Goal: Task Accomplishment & Management: Manage account settings

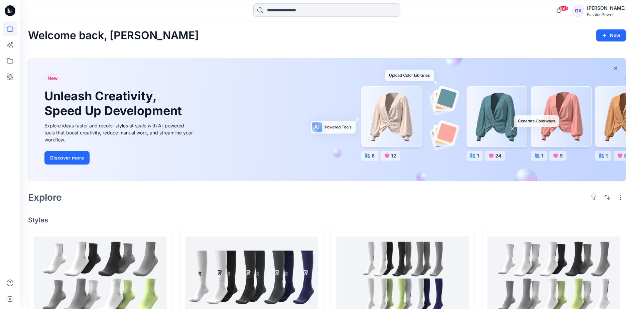
scroll to position [134, 0]
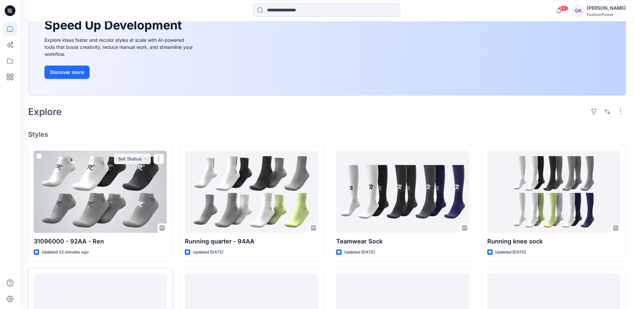
scroll to position [134, 0]
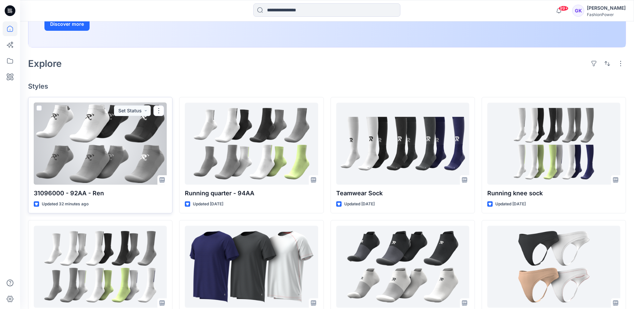
click at [110, 170] on div at bounding box center [100, 144] width 133 height 82
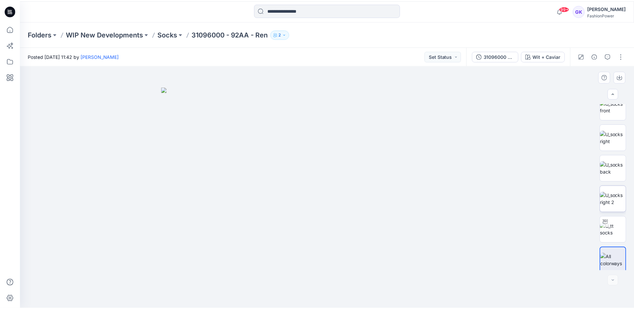
scroll to position [44, 0]
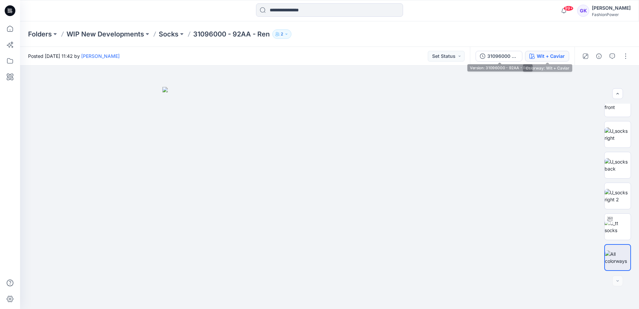
click at [543, 54] on div "Wit + Caviar" at bounding box center [551, 55] width 28 height 7
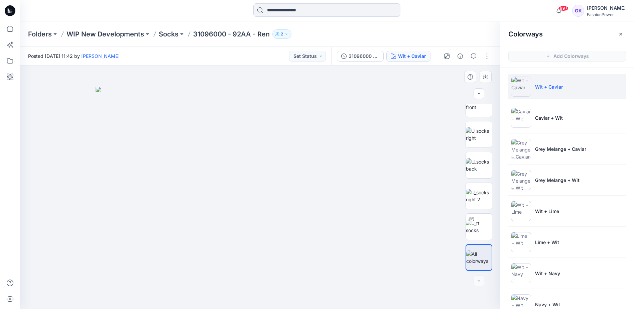
scroll to position [0, 0]
click at [338, 165] on img at bounding box center [263, 198] width 334 height 222
click at [478, 276] on div at bounding box center [478, 278] width 11 height 11
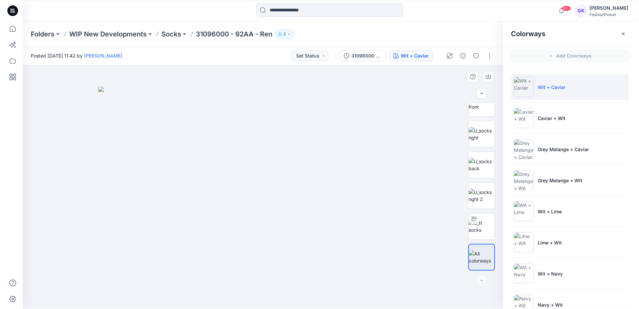
scroll to position [0, 0]
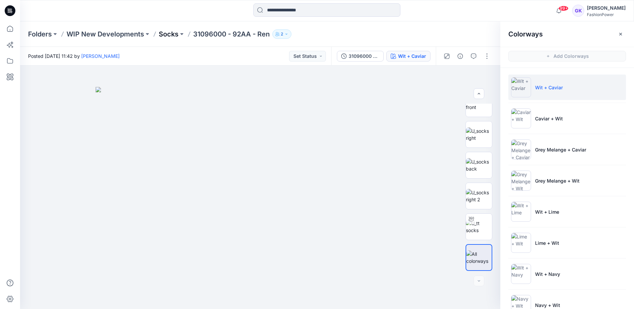
click at [170, 36] on p "Socks" at bounding box center [169, 33] width 20 height 9
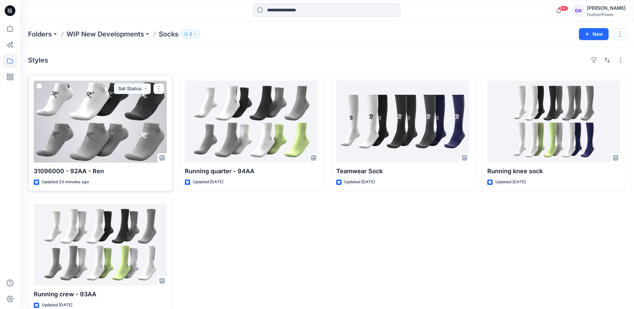
click at [118, 120] on div at bounding box center [100, 122] width 133 height 82
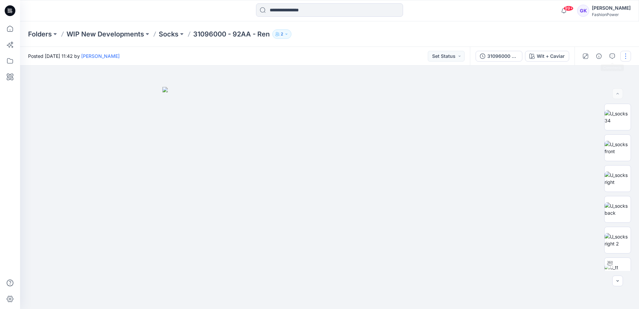
click at [623, 54] on button "button" at bounding box center [625, 56] width 11 height 11
click at [583, 86] on button "Edit" at bounding box center [597, 90] width 61 height 12
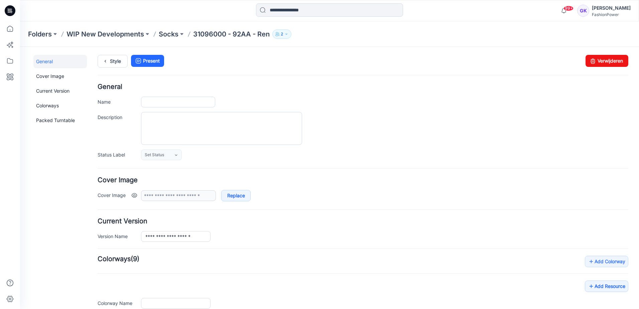
type input "**********"
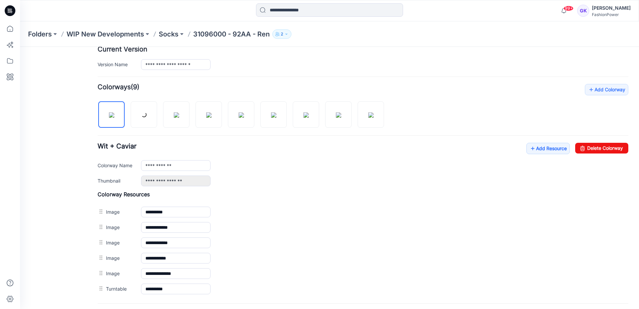
scroll to position [167, 0]
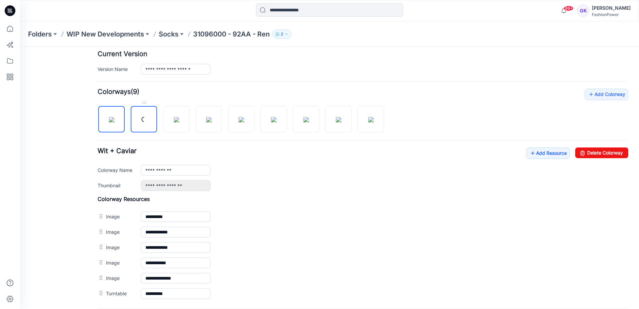
click at [136, 120] on link at bounding box center [144, 119] width 26 height 26
click at [341, 122] on img at bounding box center [338, 119] width 5 height 5
type input "**********"
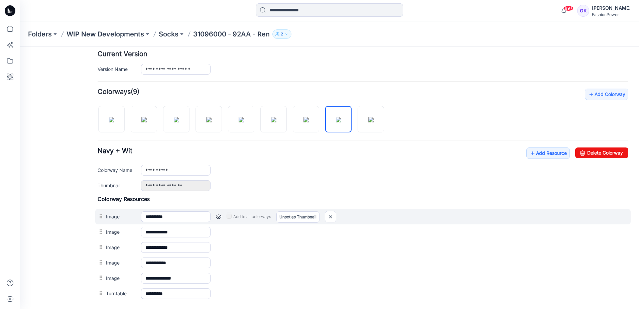
click at [221, 217] on link at bounding box center [218, 216] width 5 height 5
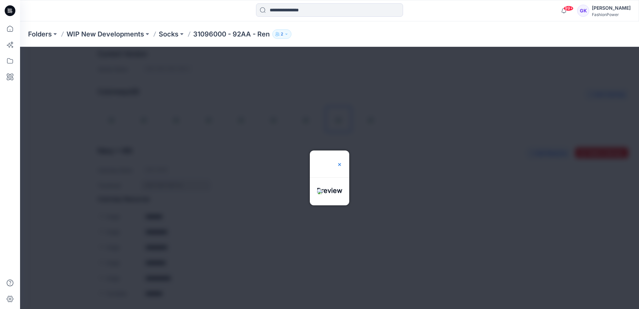
click at [342, 162] on img at bounding box center [339, 164] width 5 height 5
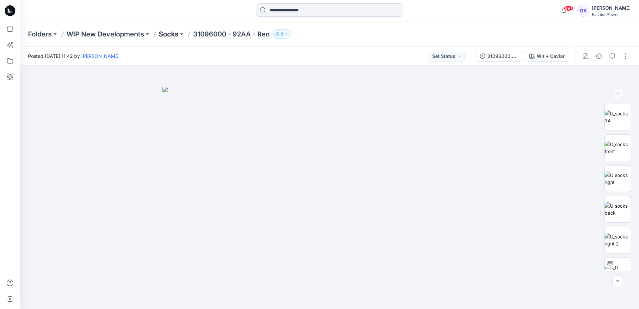
click at [161, 34] on p "Socks" at bounding box center [169, 33] width 20 height 9
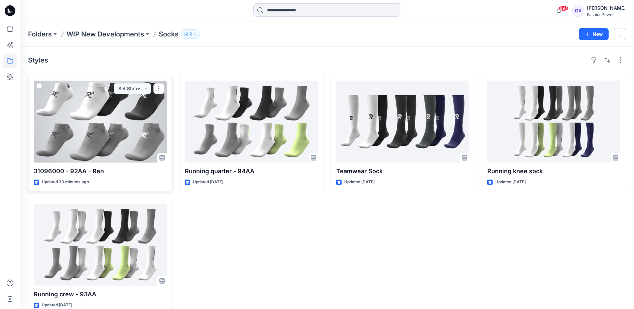
click at [75, 150] on div at bounding box center [100, 122] width 133 height 82
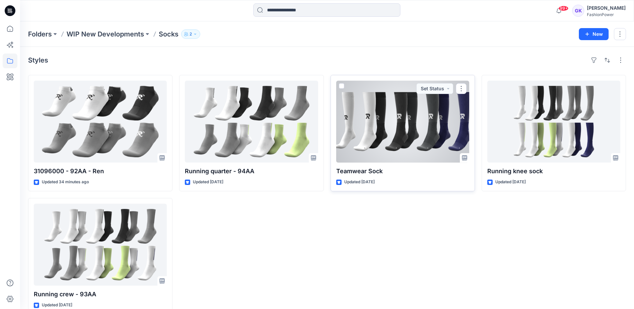
click at [443, 119] on div at bounding box center [402, 122] width 133 height 82
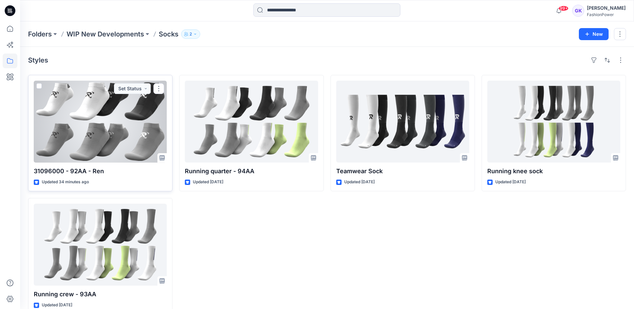
click at [123, 133] on div at bounding box center [100, 122] width 133 height 82
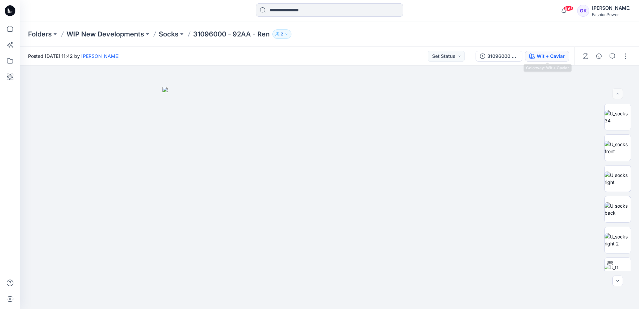
click at [545, 54] on div "Wit + Caviar" at bounding box center [551, 55] width 28 height 7
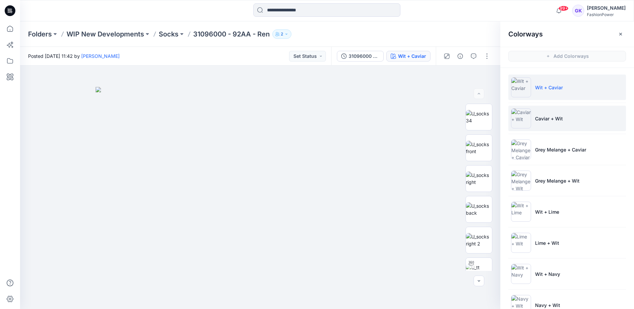
click at [574, 119] on li "Caviar + Wit" at bounding box center [567, 118] width 118 height 25
click at [557, 78] on li "Wit + Caviar" at bounding box center [567, 87] width 118 height 25
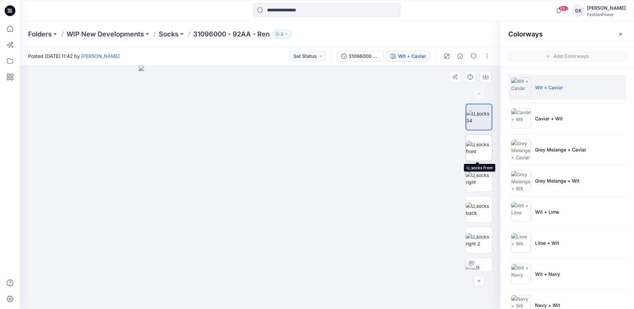
click at [478, 149] on img at bounding box center [479, 148] width 26 height 14
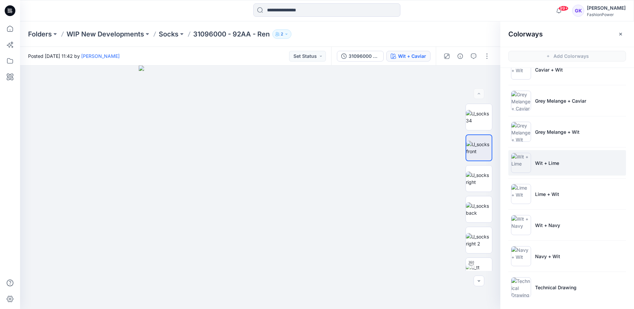
scroll to position [50, 0]
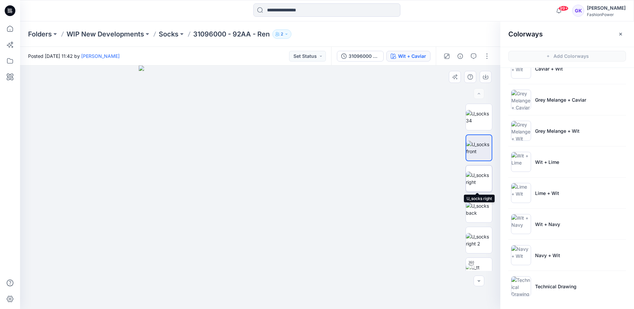
click at [480, 184] on img at bounding box center [479, 178] width 26 height 14
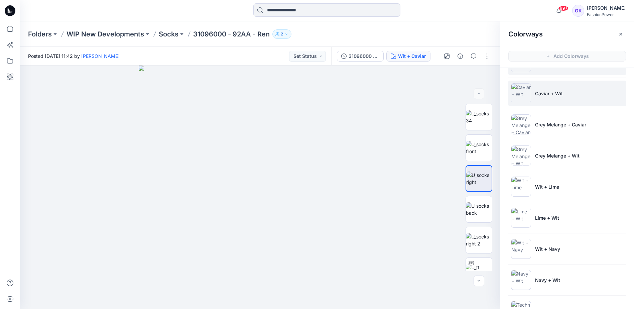
scroll to position [0, 0]
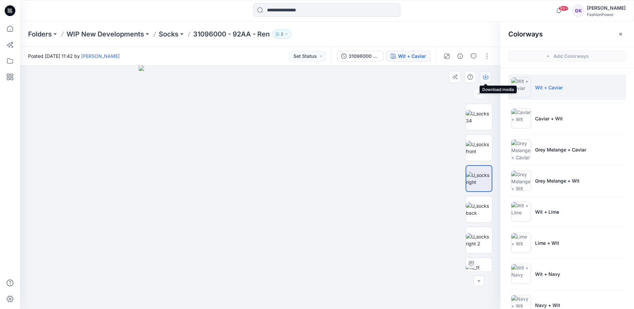
click at [482, 79] on button "button" at bounding box center [485, 77] width 12 height 12
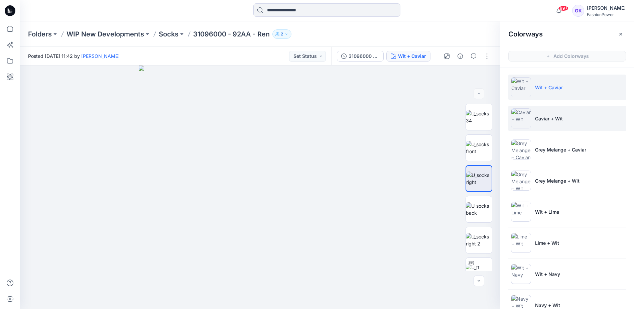
click at [608, 115] on li "Caviar + Wit" at bounding box center [567, 118] width 118 height 25
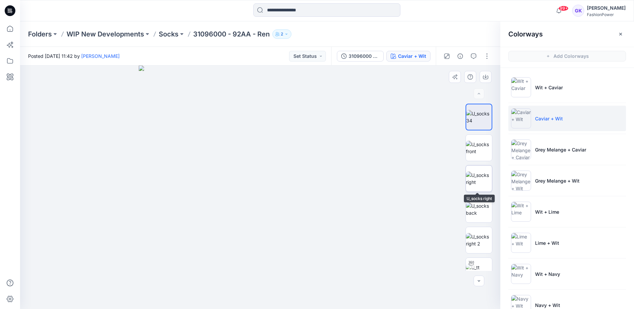
click at [479, 185] on img at bounding box center [479, 178] width 26 height 14
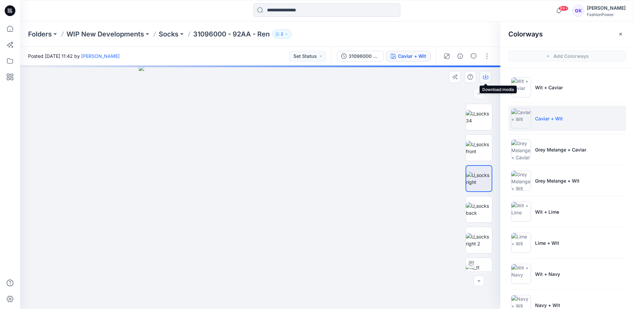
click at [486, 77] on icon "button" at bounding box center [485, 76] width 5 height 5
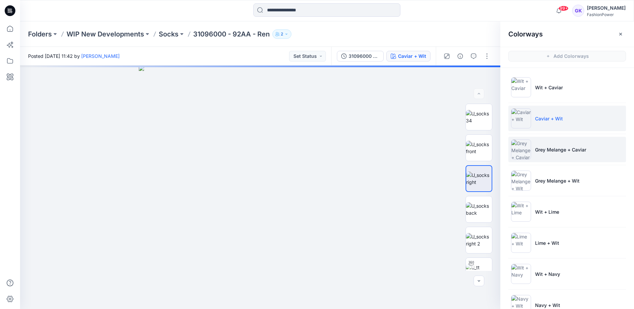
click at [592, 146] on li "Grey Melange + Caviar" at bounding box center [567, 149] width 118 height 25
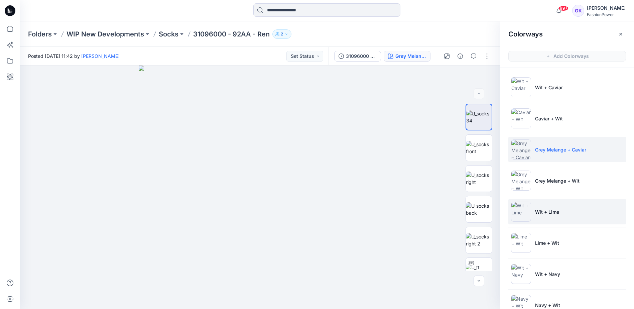
click at [571, 219] on li "Wit + Lime" at bounding box center [567, 211] width 118 height 25
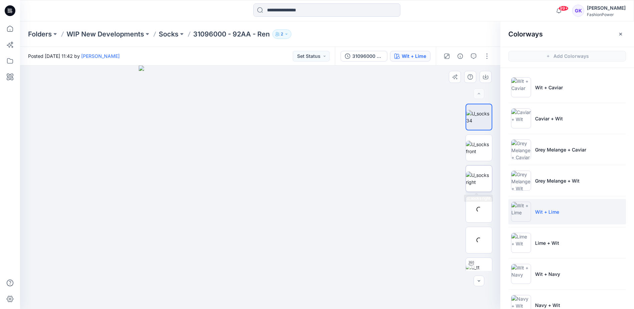
click at [481, 184] on img at bounding box center [479, 178] width 26 height 14
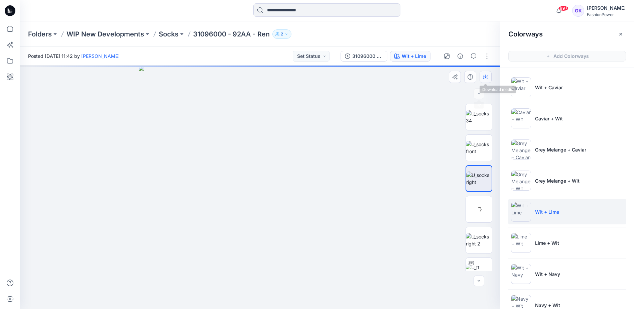
click at [483, 74] on icon "button" at bounding box center [485, 76] width 5 height 5
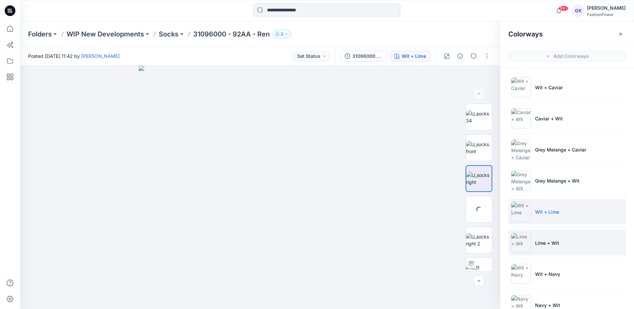
click at [588, 236] on li "Lime + Wit" at bounding box center [567, 242] width 118 height 25
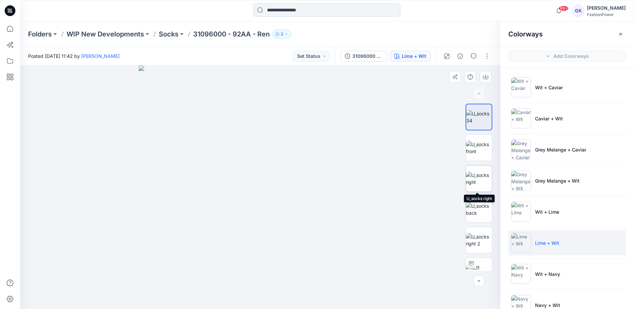
click at [478, 183] on img at bounding box center [479, 178] width 26 height 14
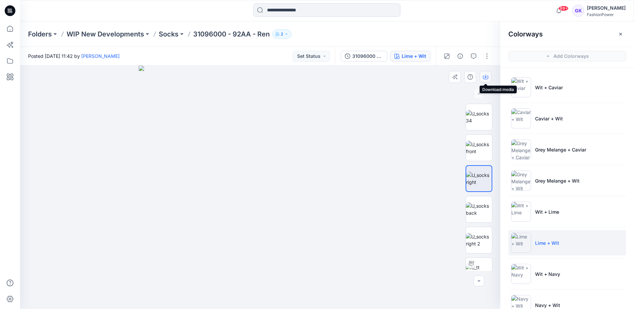
click at [487, 76] on icon "button" at bounding box center [485, 76] width 5 height 5
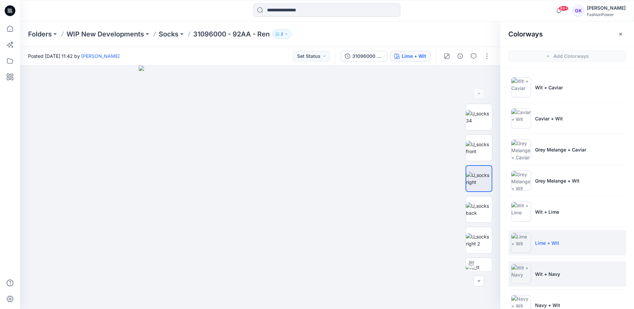
click at [571, 273] on li "Wit + Navy" at bounding box center [567, 273] width 118 height 25
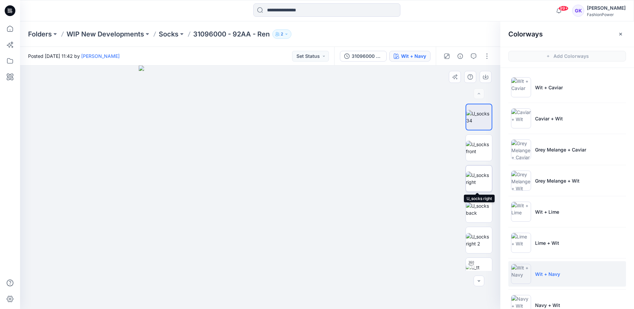
click at [478, 182] on img at bounding box center [479, 178] width 26 height 14
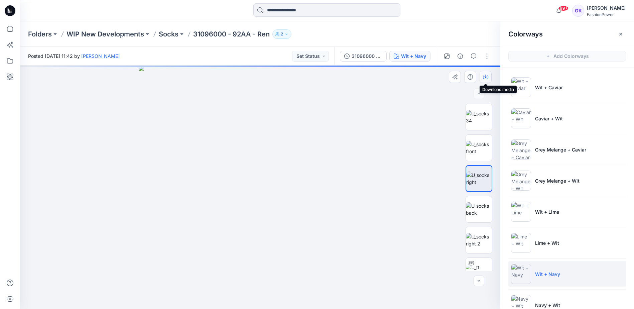
click at [486, 75] on icon "button" at bounding box center [485, 76] width 5 height 5
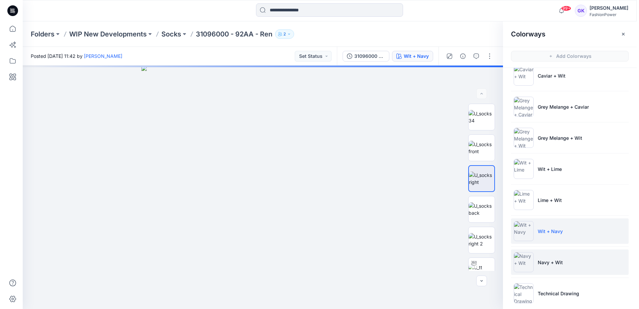
scroll to position [50, 0]
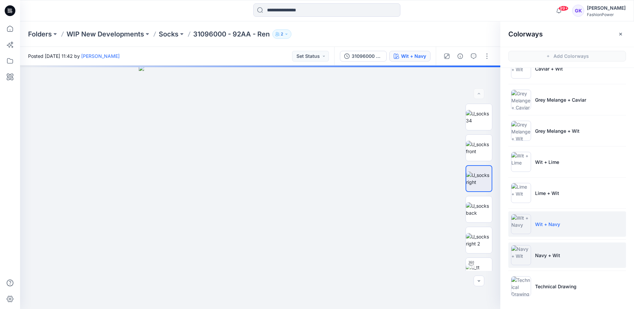
click at [567, 249] on li "Navy + Wit" at bounding box center [567, 254] width 118 height 25
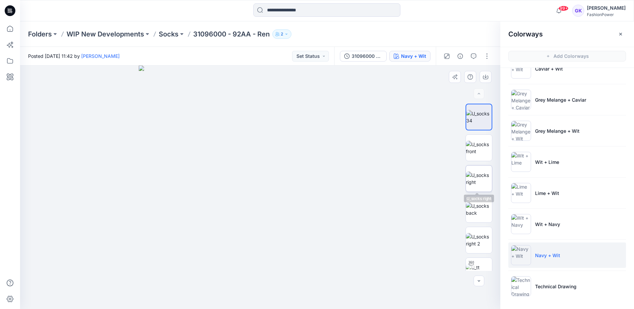
click at [480, 185] on img at bounding box center [479, 178] width 26 height 14
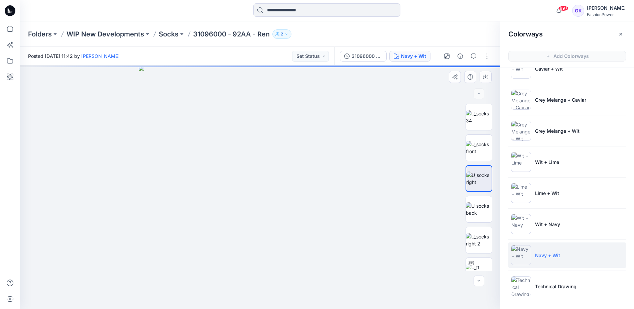
click at [435, 96] on div at bounding box center [260, 186] width 480 height 243
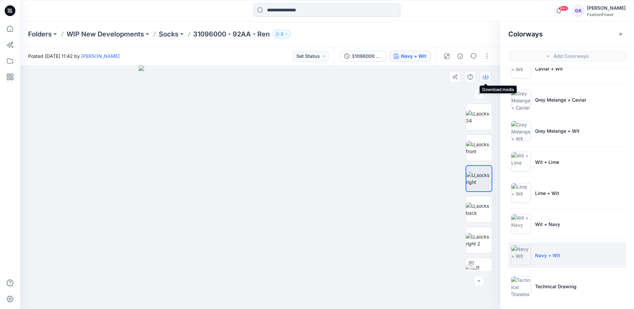
click at [489, 74] on button "button" at bounding box center [485, 77] width 12 height 12
click at [163, 34] on p "Socks" at bounding box center [169, 33] width 20 height 9
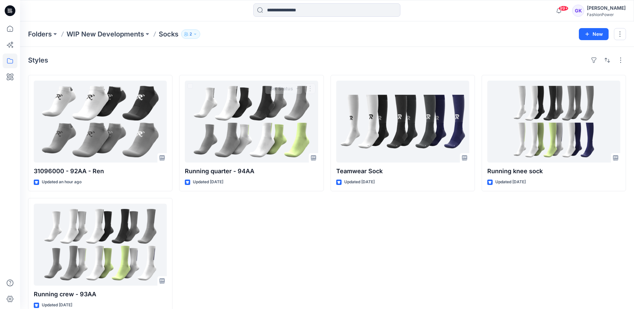
click at [302, 227] on div "Running quarter - 94AA Updated 3 days ago Set Status" at bounding box center [251, 194] width 144 height 239
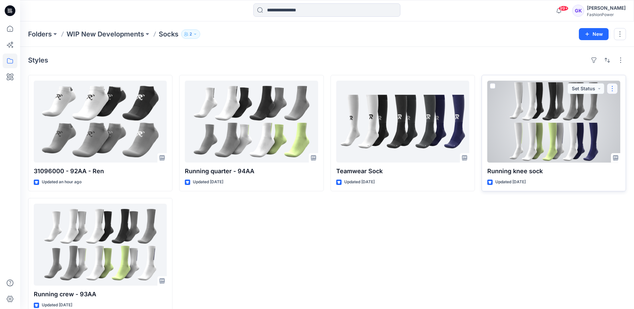
click at [612, 85] on button "button" at bounding box center [612, 88] width 11 height 11
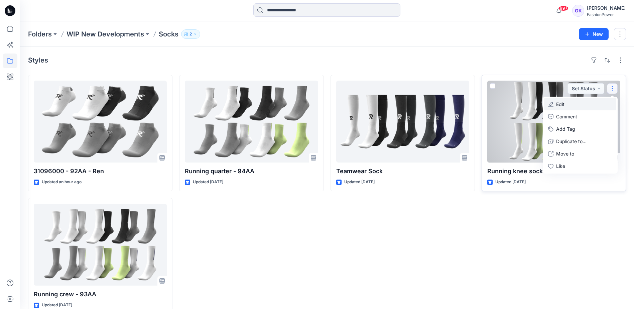
click at [569, 105] on button "Edit" at bounding box center [580, 104] width 72 height 12
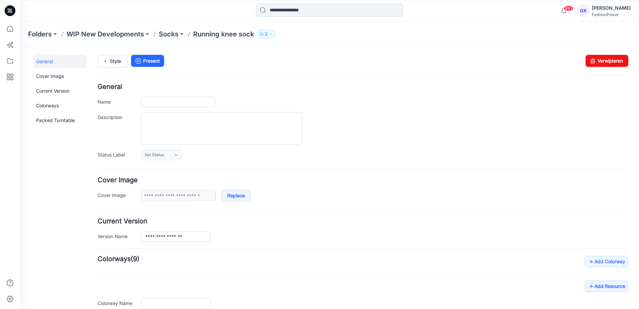
type input "**********"
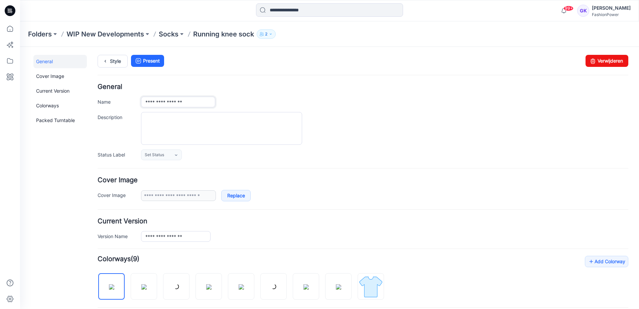
drag, startPoint x: 194, startPoint y: 103, endPoint x: 125, endPoint y: 101, distance: 69.9
click at [125, 101] on div "**********" at bounding box center [363, 102] width 531 height 11
paste input "text"
click at [167, 100] on input "**********" at bounding box center [178, 102] width 74 height 11
drag, startPoint x: 204, startPoint y: 102, endPoint x: 133, endPoint y: 101, distance: 71.2
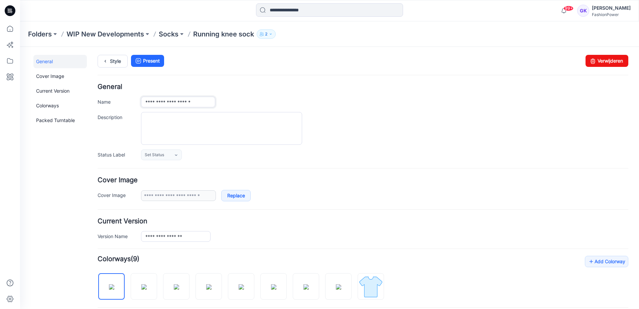
click at [133, 101] on div "**********" at bounding box center [363, 102] width 531 height 11
type input "**********"
drag, startPoint x: 191, startPoint y: 236, endPoint x: 82, endPoint y: 231, distance: 109.4
click at [82, 231] on div "**********" at bounding box center [325, 292] width 611 height 491
paste input "****"
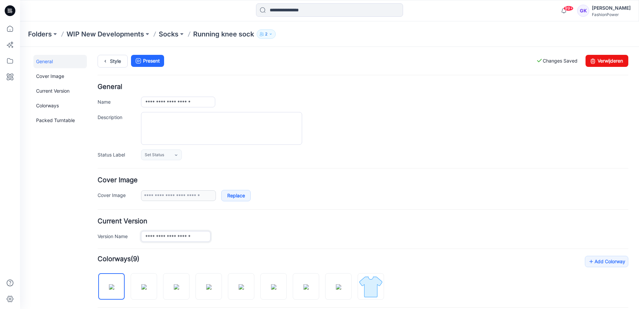
type input "**********"
click at [343, 169] on form "**********" at bounding box center [363, 308] width 531 height 448
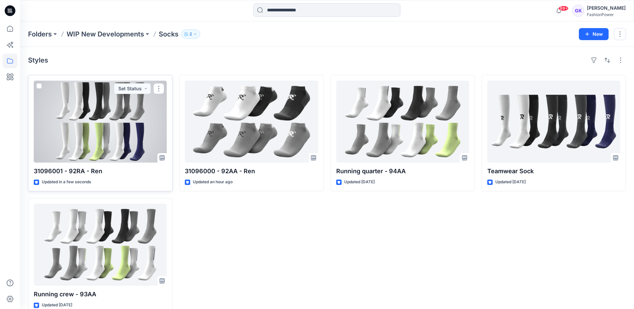
click at [117, 108] on div at bounding box center [100, 122] width 133 height 82
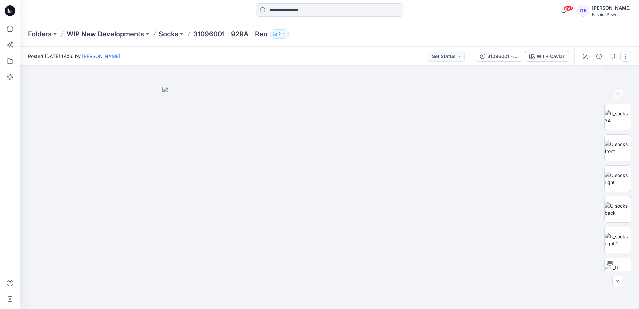
click at [628, 54] on button "button" at bounding box center [625, 56] width 11 height 11
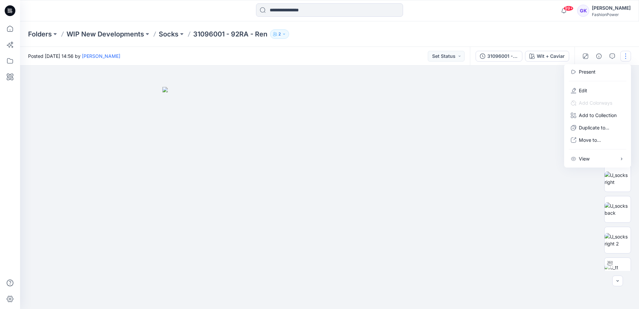
click at [541, 107] on div at bounding box center [329, 186] width 619 height 243
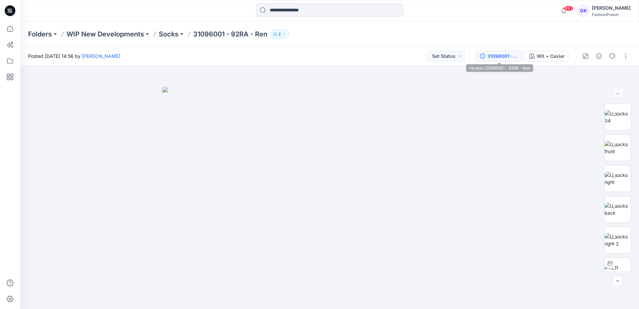
click at [511, 57] on div "31096001 - 92RA - Ren" at bounding box center [502, 55] width 31 height 7
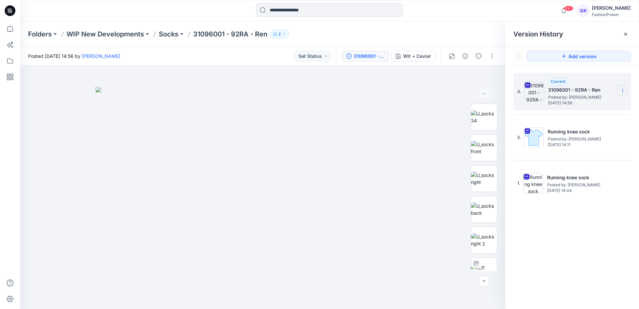
click at [625, 91] on section at bounding box center [622, 90] width 11 height 11
click at [593, 103] on span "Download Source BW File" at bounding box center [589, 104] width 56 height 8
